Goal: Contribute content: Add original content to the website for others to see

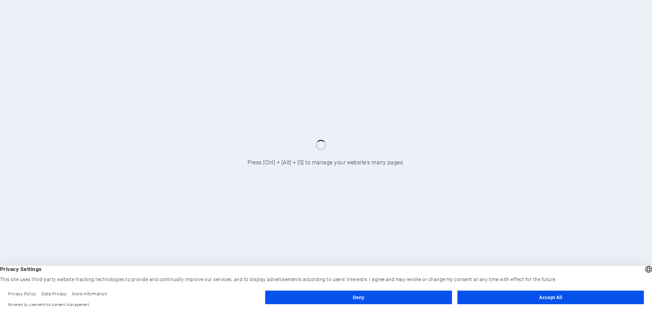
click at [481, 295] on button "Accept All" at bounding box center [550, 297] width 186 height 14
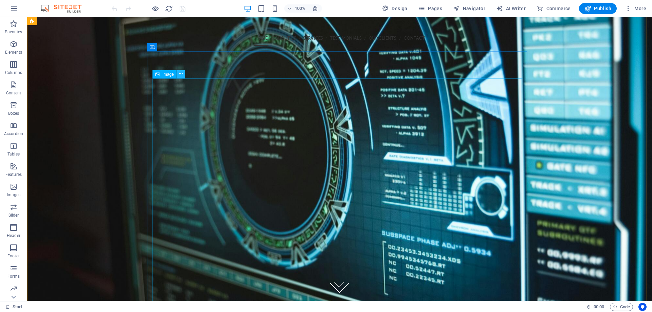
click at [181, 73] on icon at bounding box center [181, 74] width 4 height 7
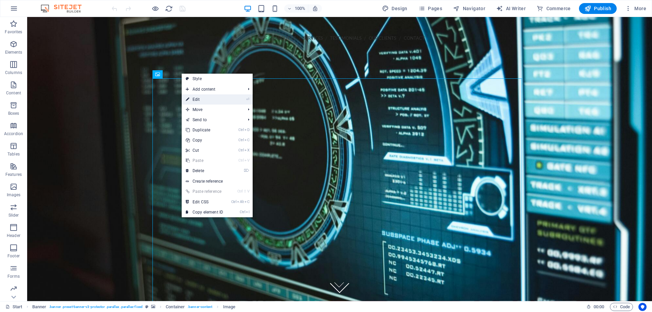
click at [208, 98] on link "⏎ Edit" at bounding box center [204, 99] width 45 height 10
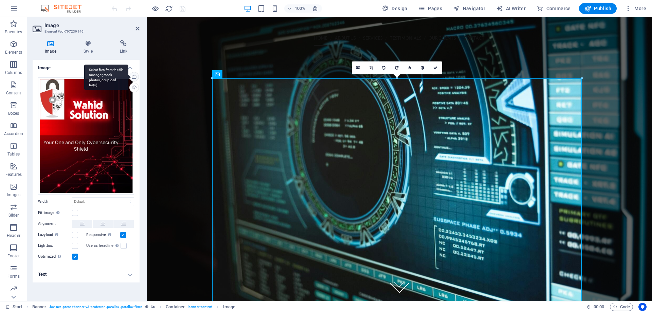
click at [134, 77] on div "Select files from the file manager, stock photos, or upload file(s)" at bounding box center [133, 77] width 10 height 10
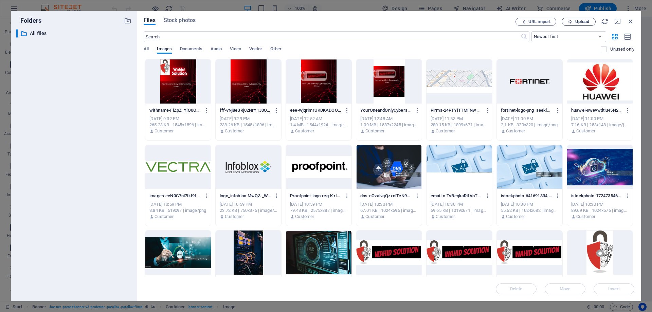
click at [578, 22] on span "Upload" at bounding box center [582, 22] width 14 height 4
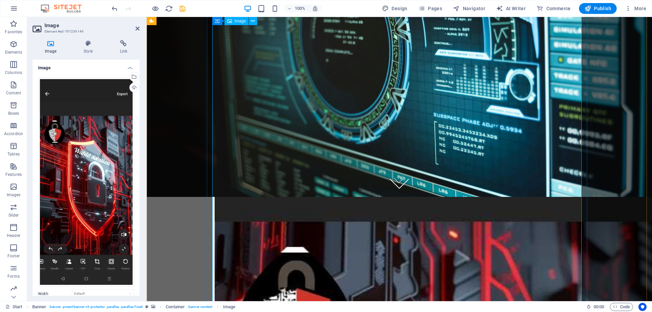
scroll to position [103, 0]
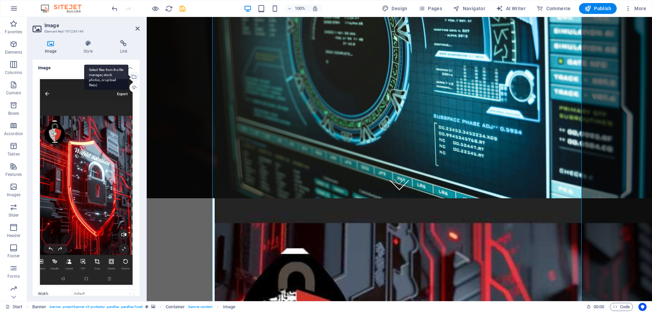
click at [128, 78] on div "Select files from the file manager, stock photos, or upload file(s)" at bounding box center [106, 76] width 44 height 25
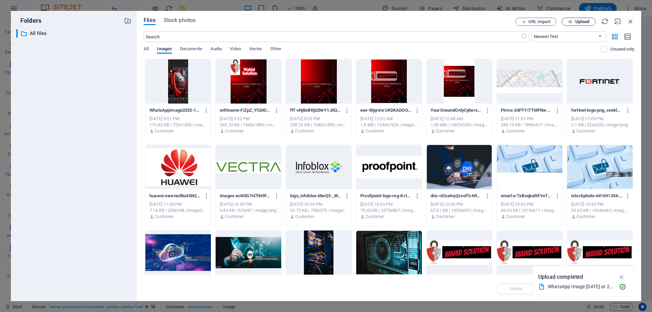
click at [576, 22] on span "Upload" at bounding box center [582, 22] width 14 height 4
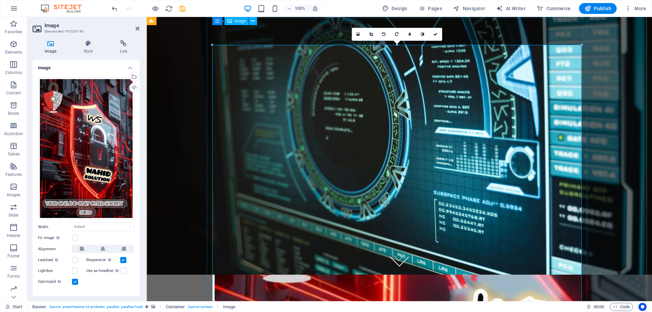
scroll to position [25, 0]
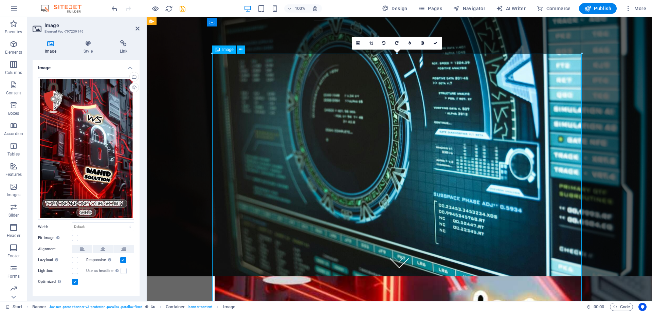
drag, startPoint x: 478, startPoint y: 171, endPoint x: 405, endPoint y: 156, distance: 74.9
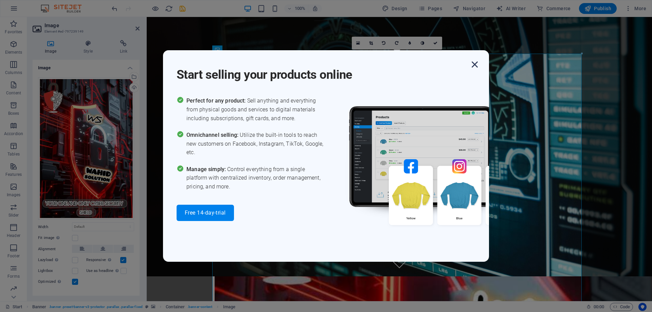
click at [473, 64] on icon "button" at bounding box center [474, 64] width 12 height 12
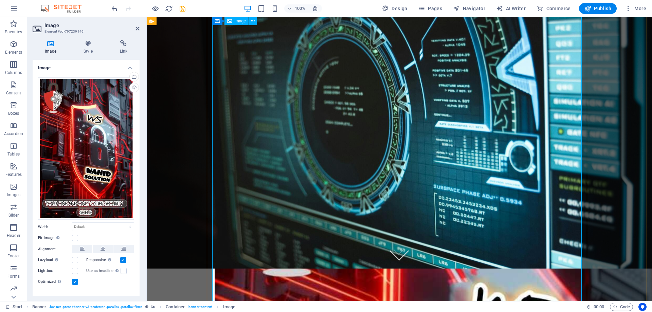
scroll to position [0, 0]
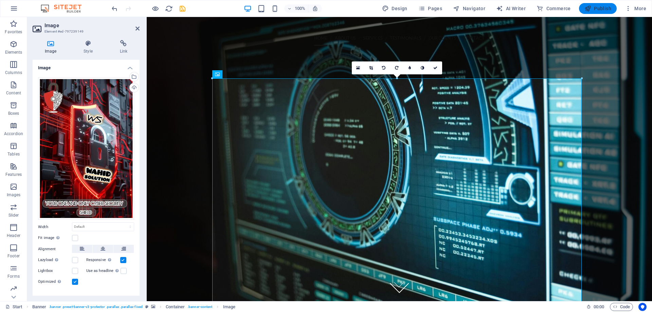
click at [595, 7] on span "Publish" at bounding box center [597, 8] width 27 height 7
checkbox input "false"
